Goal: Transaction & Acquisition: Download file/media

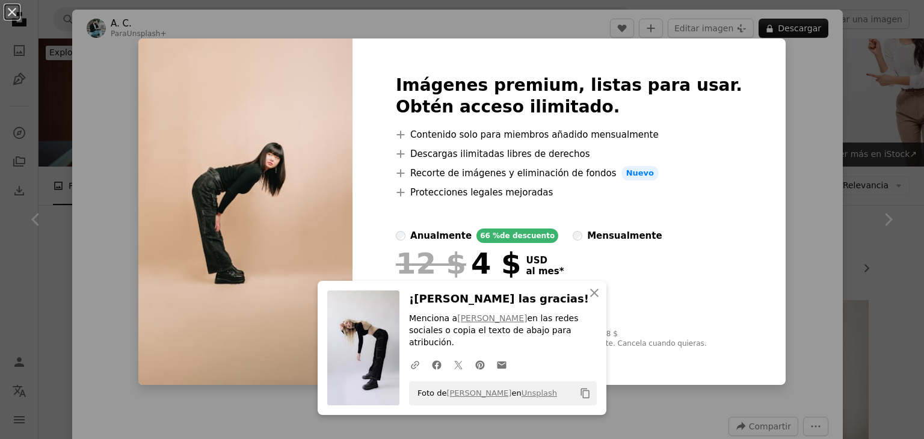
scroll to position [1323, 0]
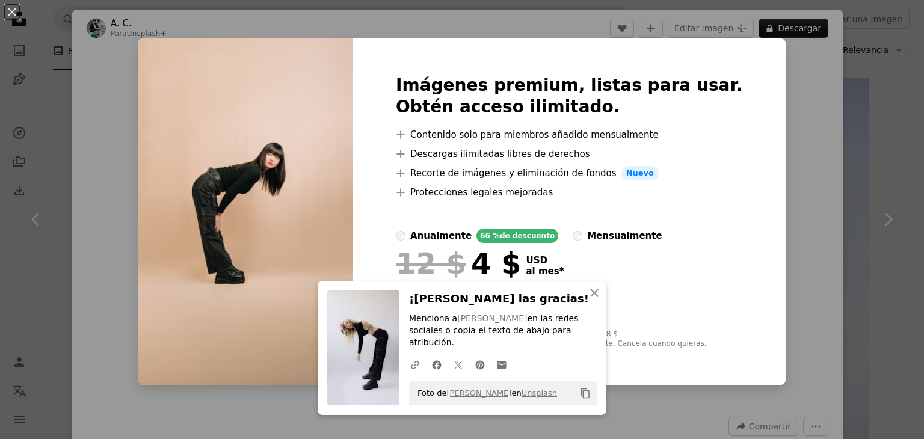
click at [775, 103] on div "An X shape An X shape Cerrar ¡[PERSON_NAME] las gracias! Menciona a [PERSON_NAM…" at bounding box center [462, 219] width 924 height 439
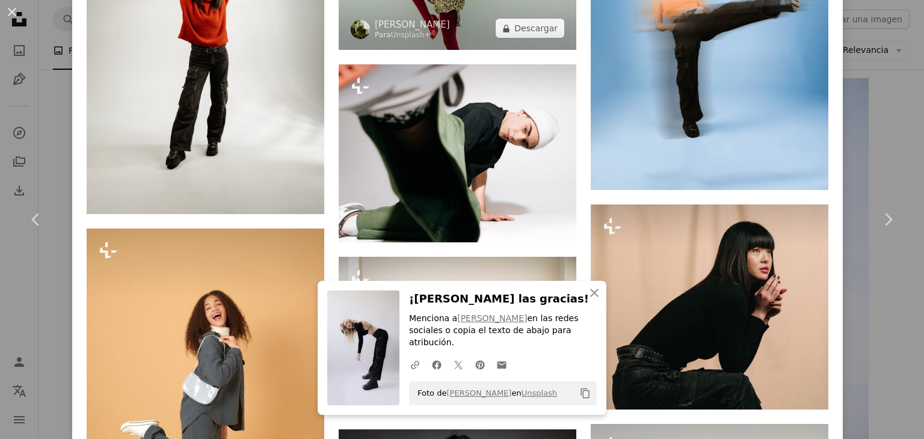
scroll to position [1383, 0]
